Goal: Task Accomplishment & Management: Manage account settings

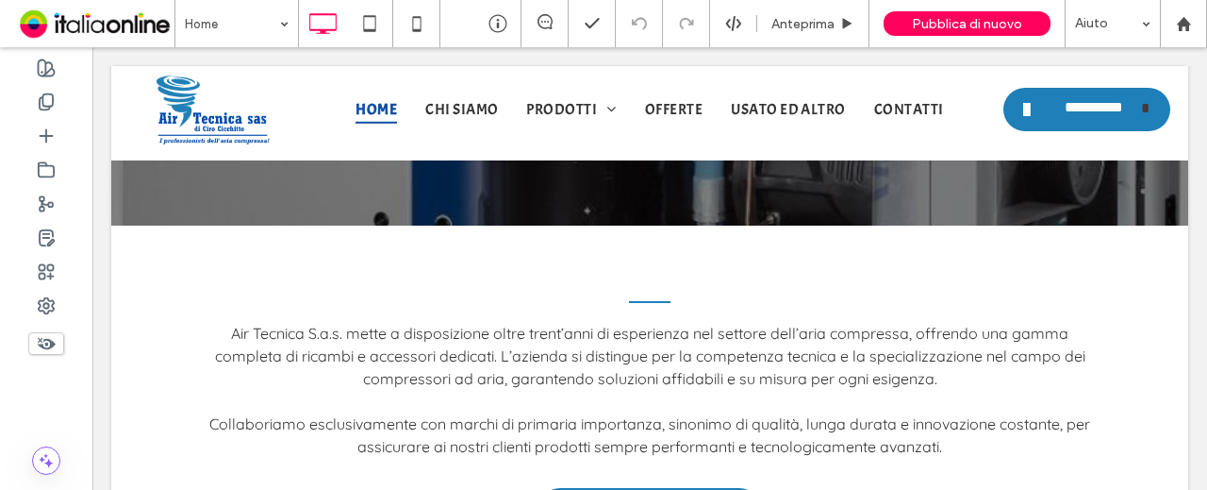
scroll to position [472, 0]
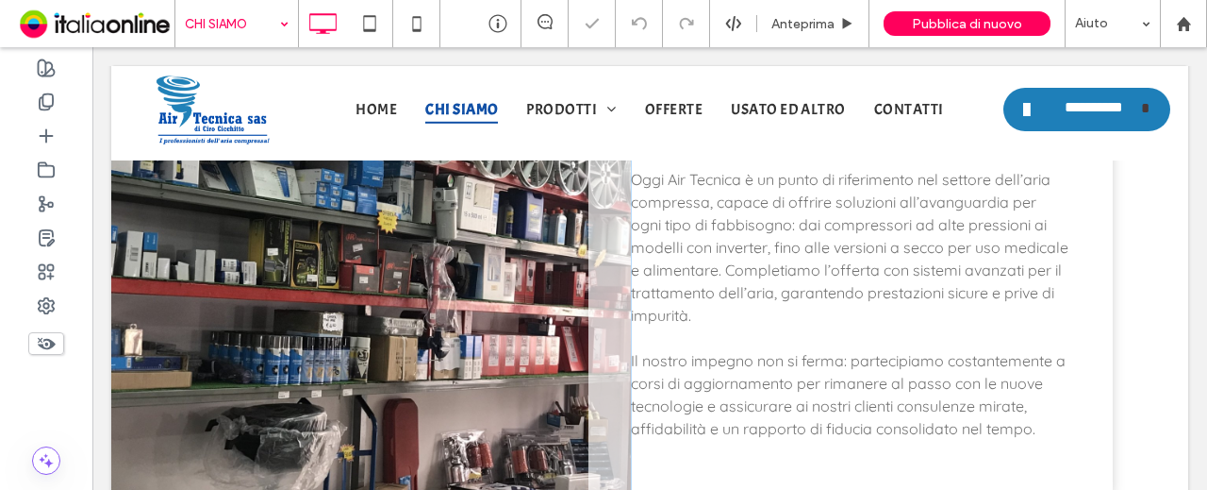
scroll to position [1022, 0]
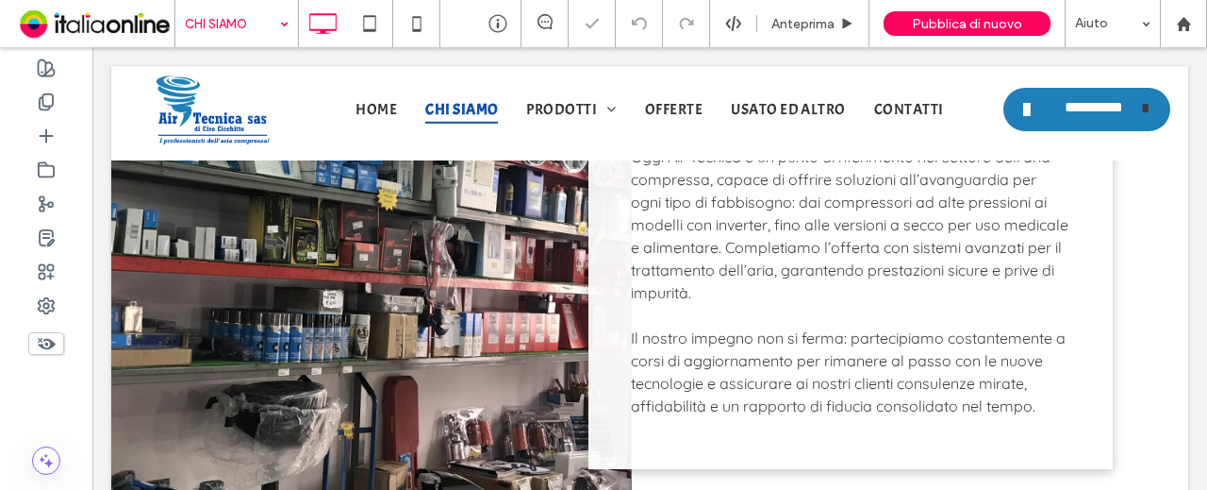
click at [446, 239] on div "Click To Paste" at bounding box center [371, 242] width 520 height 566
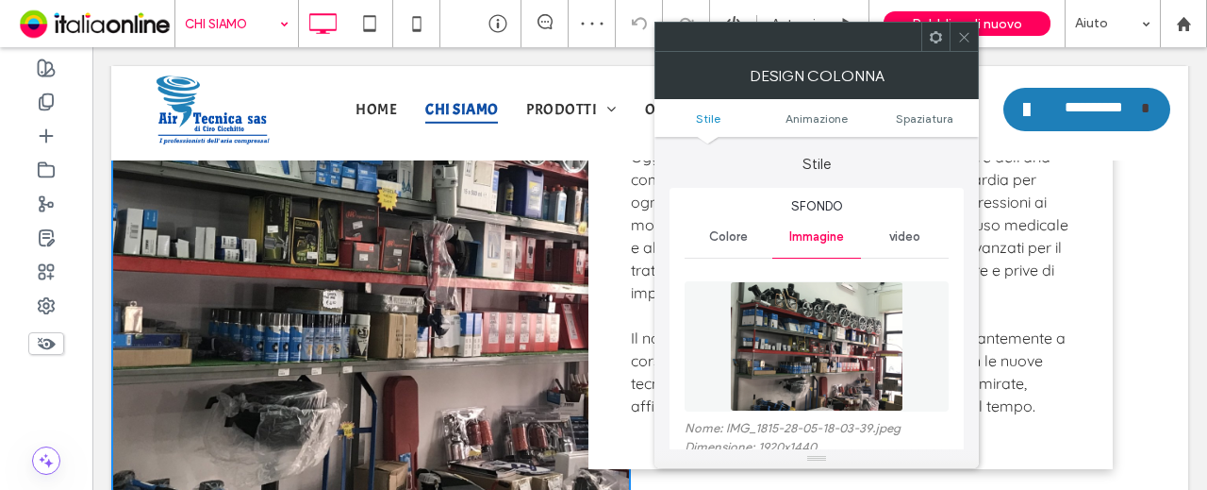
click at [797, 313] on img at bounding box center [816, 346] width 173 height 130
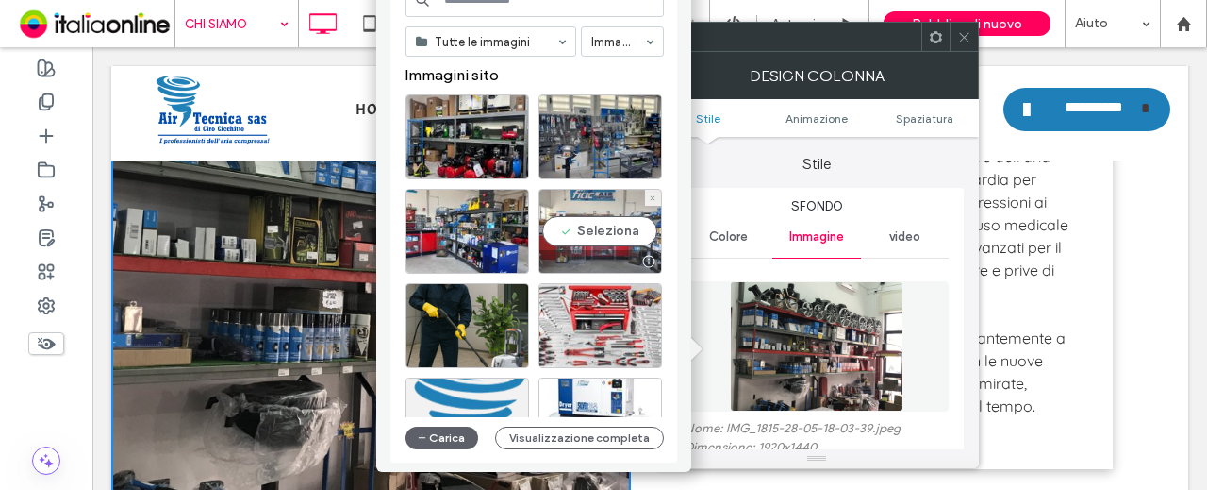
click at [564, 241] on div "Seleziona" at bounding box center [601, 231] width 124 height 85
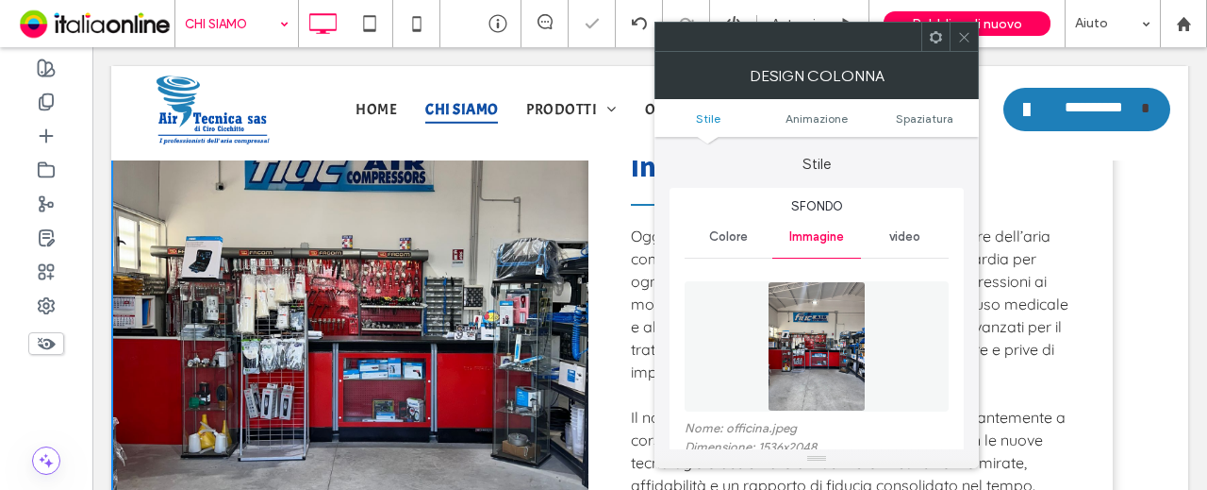
scroll to position [834, 0]
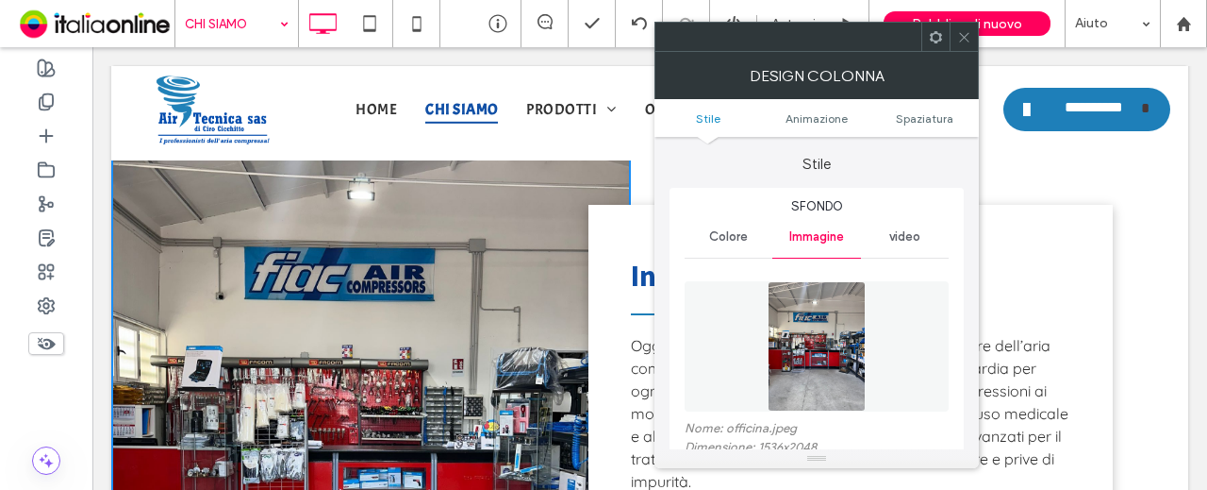
click at [962, 35] on icon at bounding box center [964, 37] width 14 height 14
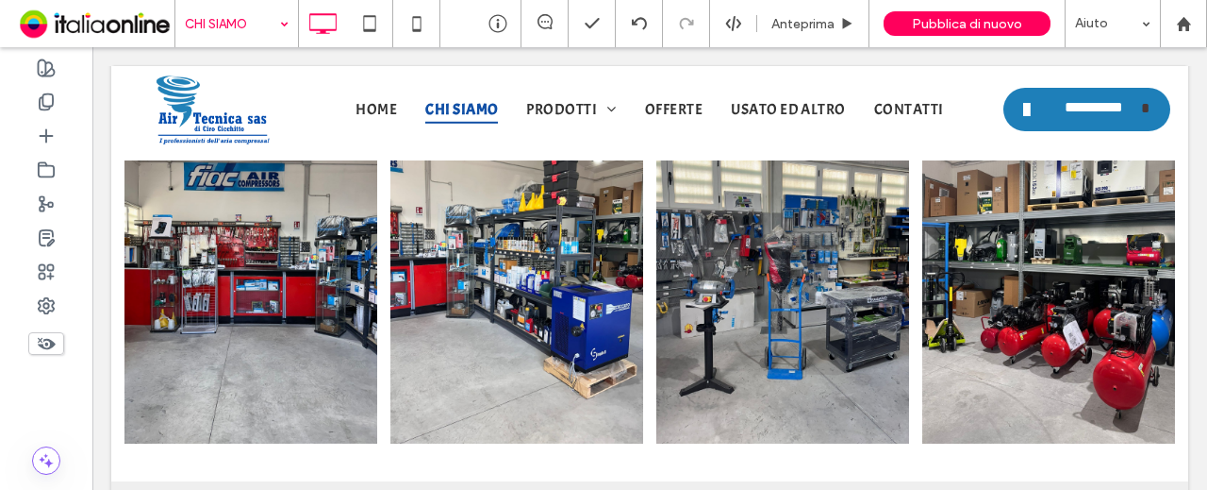
scroll to position [1603, 0]
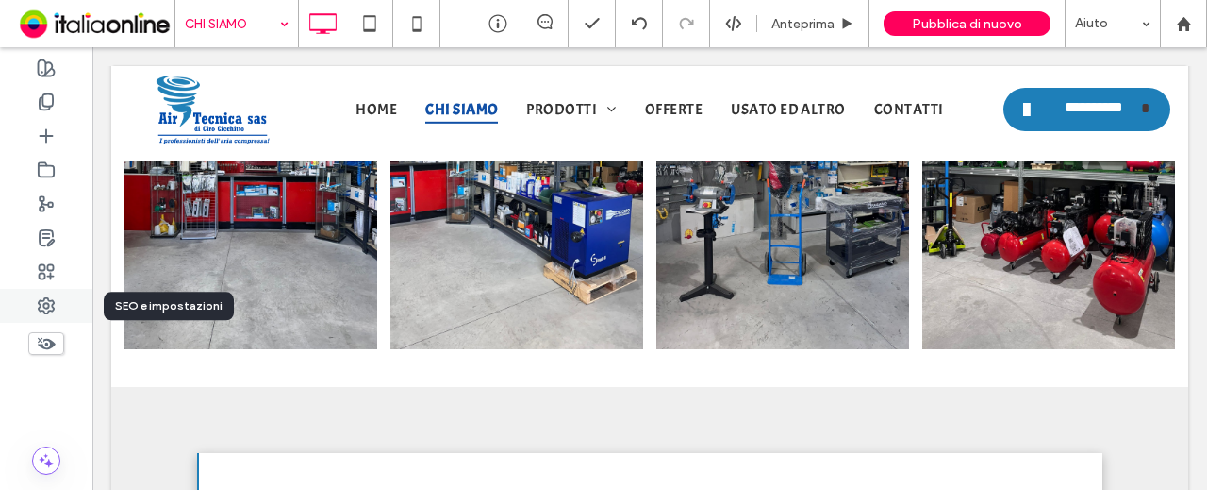
click at [59, 303] on div at bounding box center [46, 306] width 92 height 34
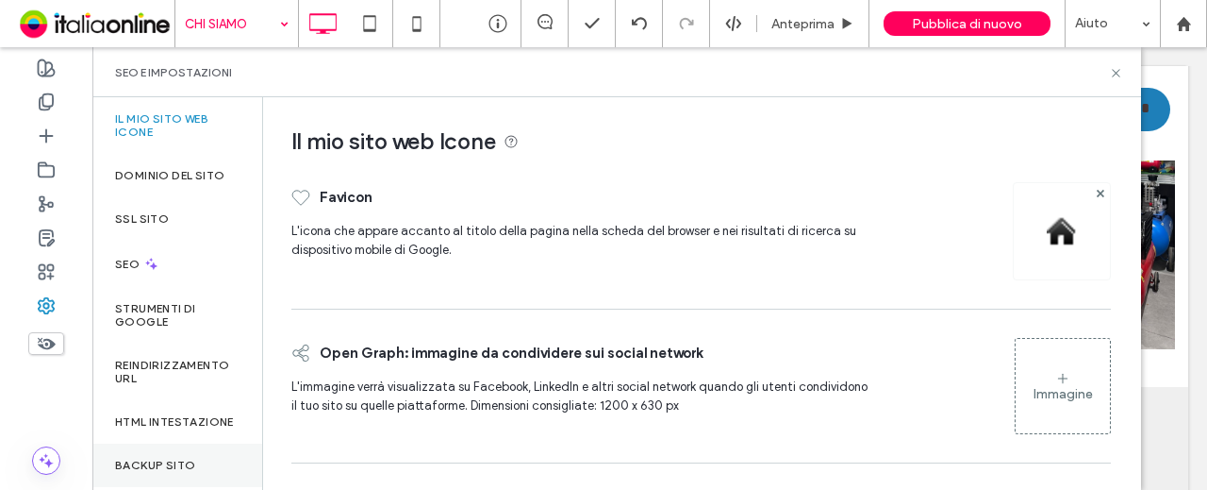
click at [194, 477] on div "Backup sito" at bounding box center [177, 464] width 170 height 43
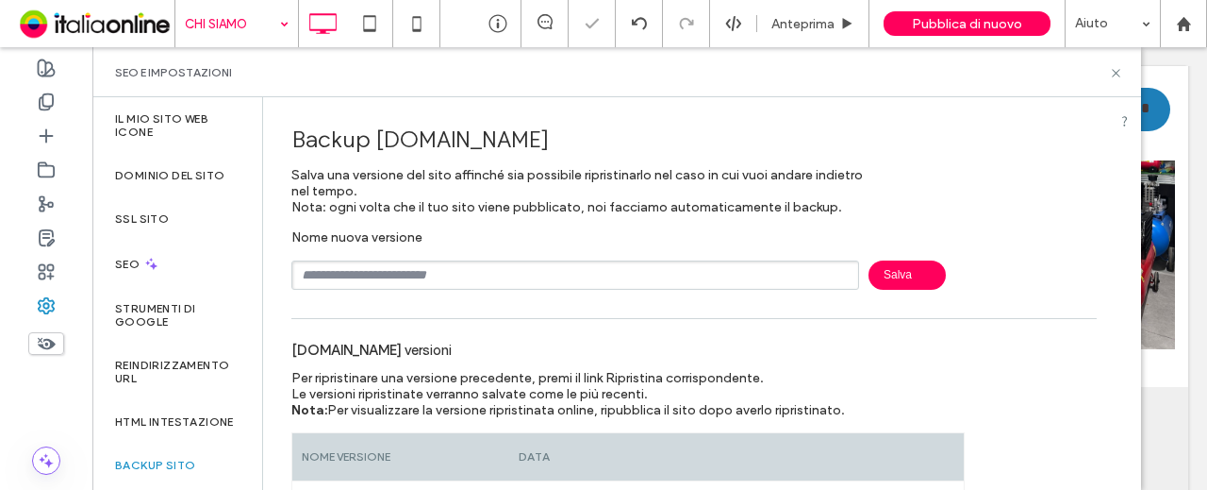
click at [373, 273] on input "text" at bounding box center [575, 274] width 568 height 29
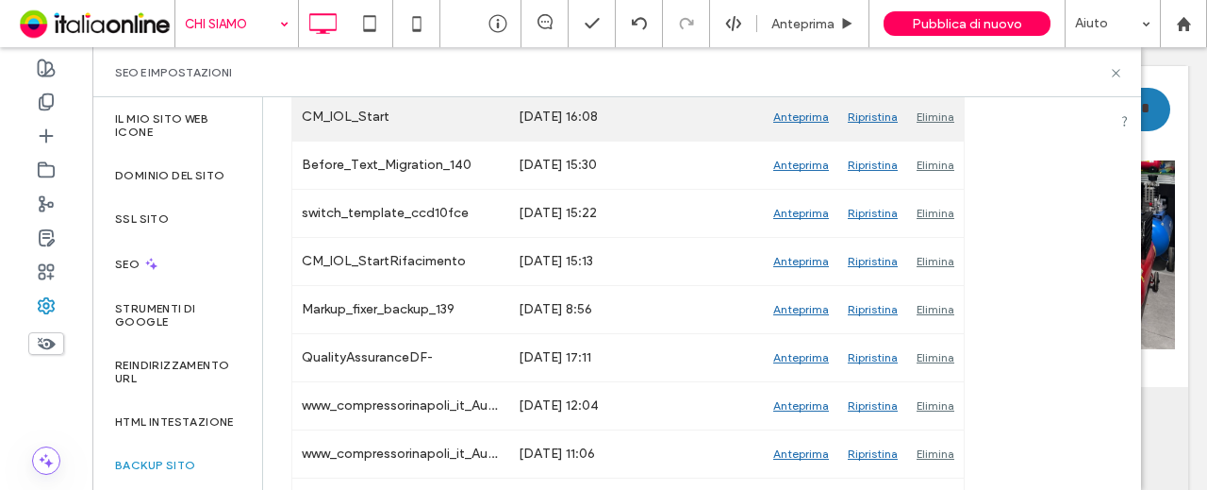
scroll to position [849, 0]
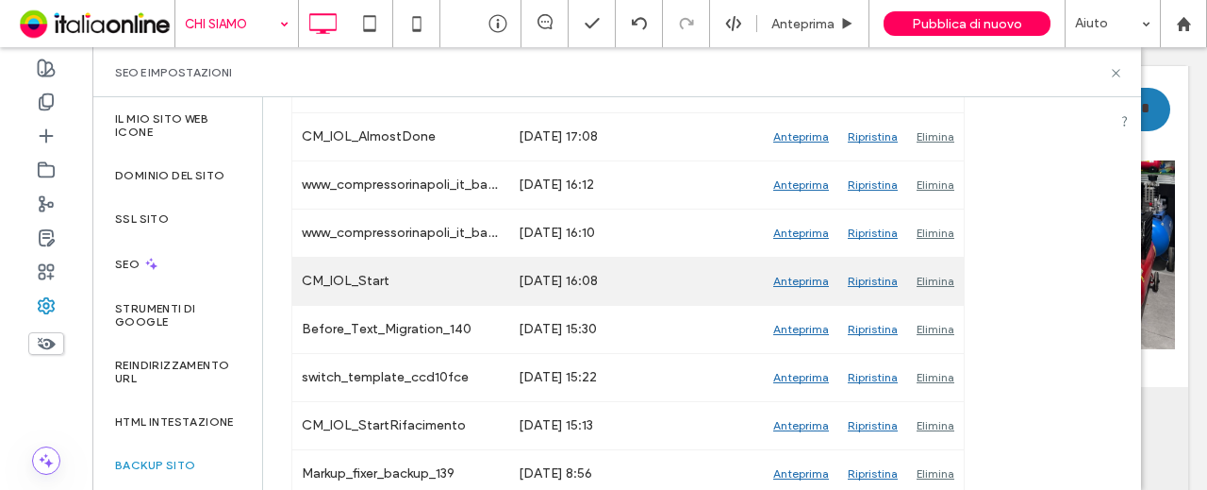
type input "**********"
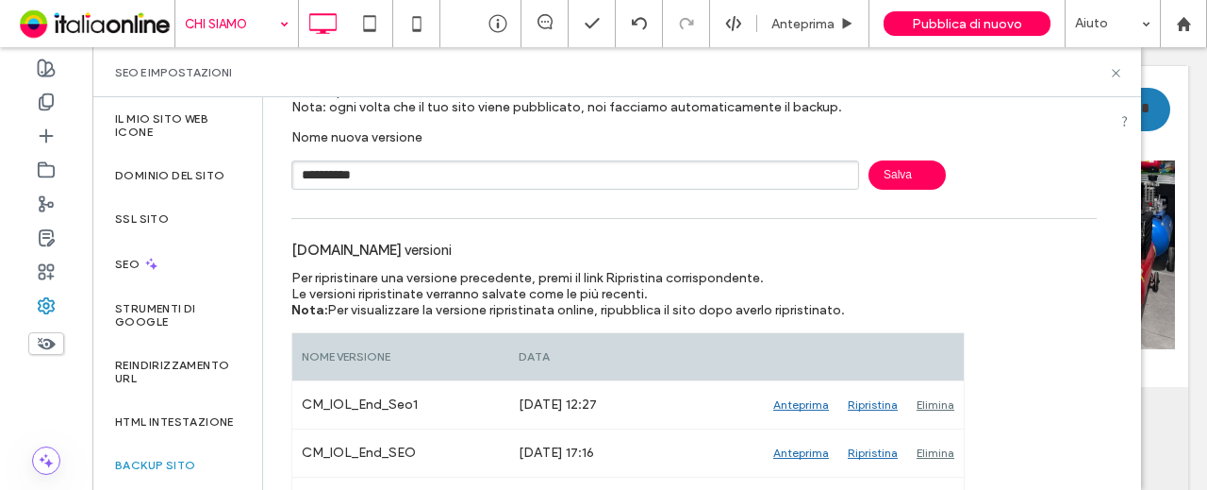
scroll to position [94, 0]
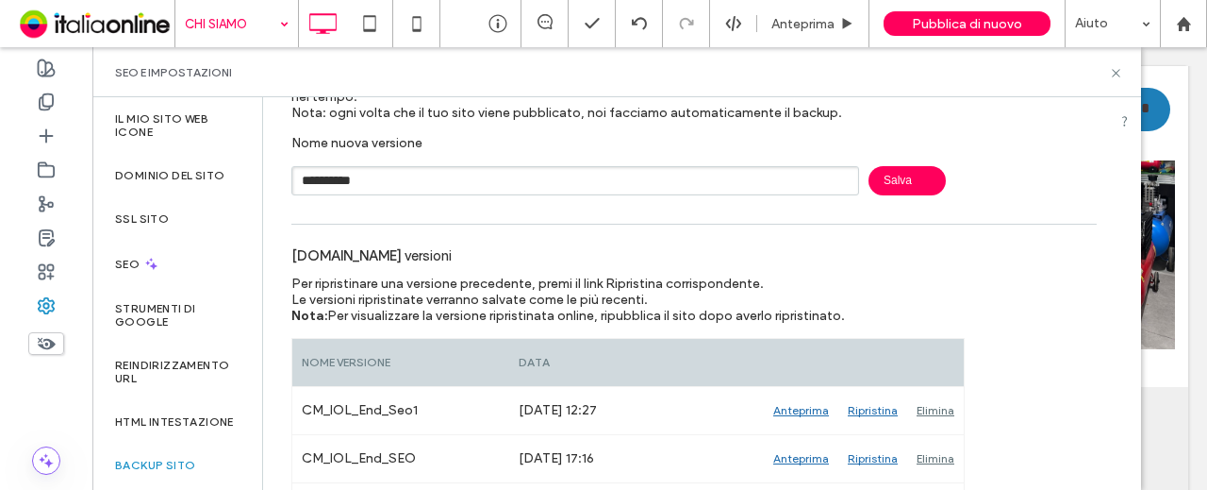
click at [904, 175] on span "Salva" at bounding box center [907, 180] width 77 height 29
click at [1112, 69] on icon at bounding box center [1116, 73] width 14 height 14
